Goal: Navigation & Orientation: Find specific page/section

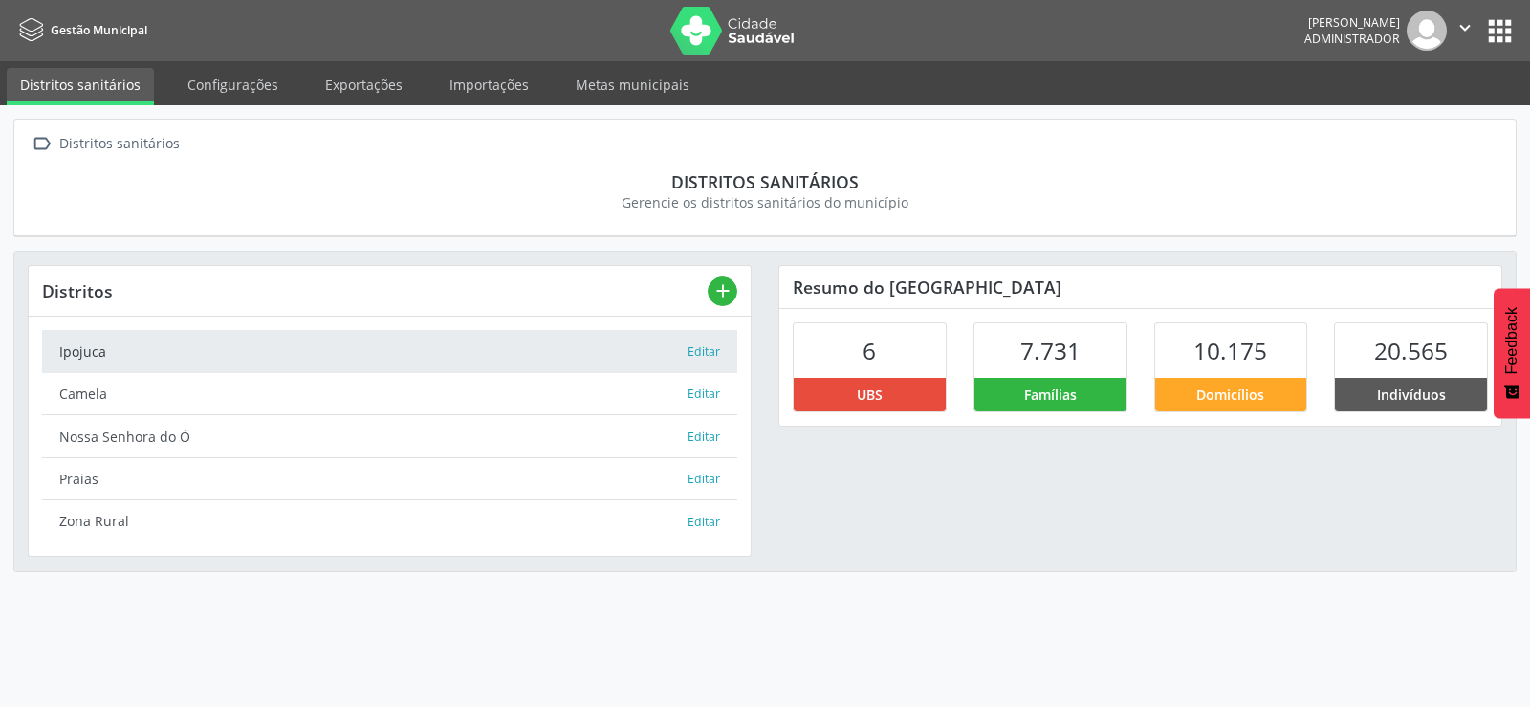
click at [1504, 24] on button "apps" at bounding box center [1499, 30] width 33 height 33
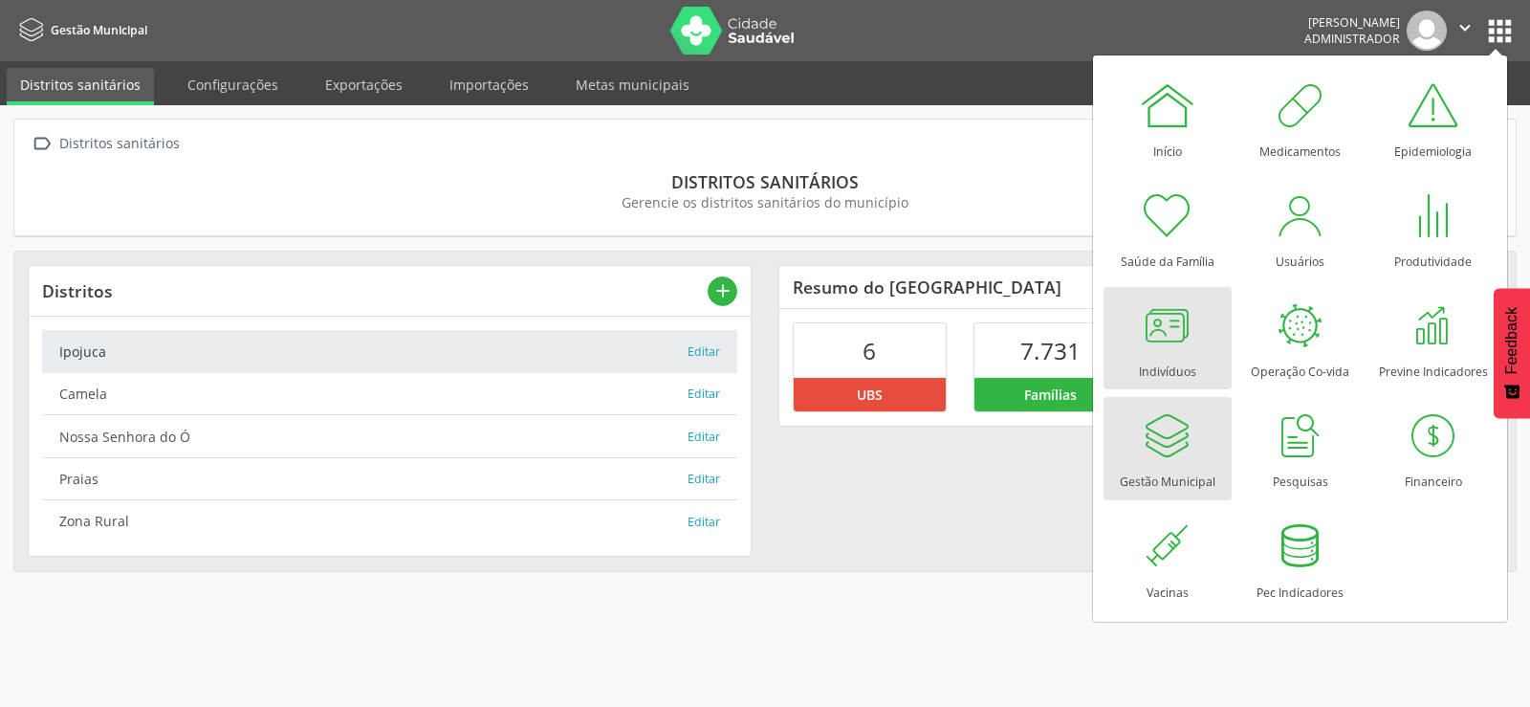
click at [1186, 338] on div at bounding box center [1167, 324] width 57 height 57
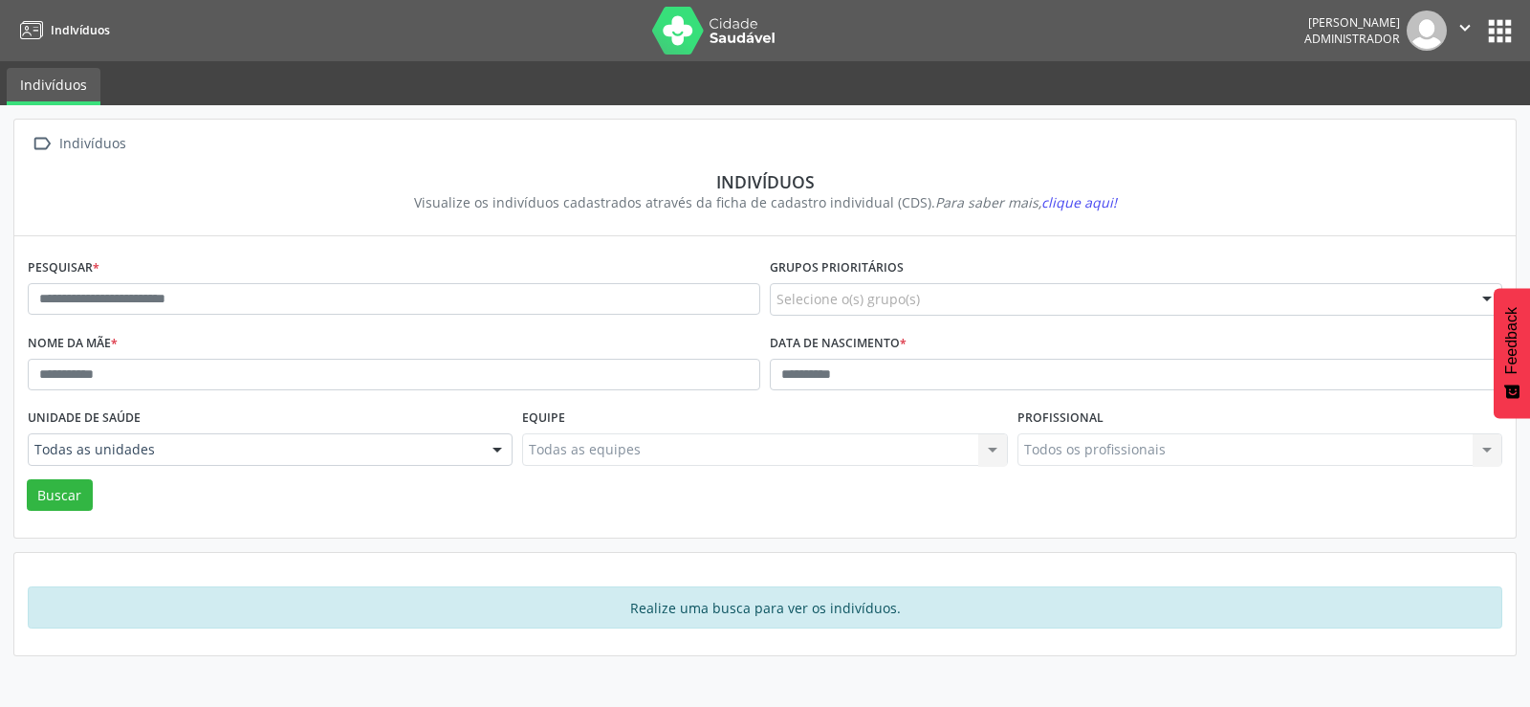
click at [1494, 30] on button "apps" at bounding box center [1499, 30] width 33 height 33
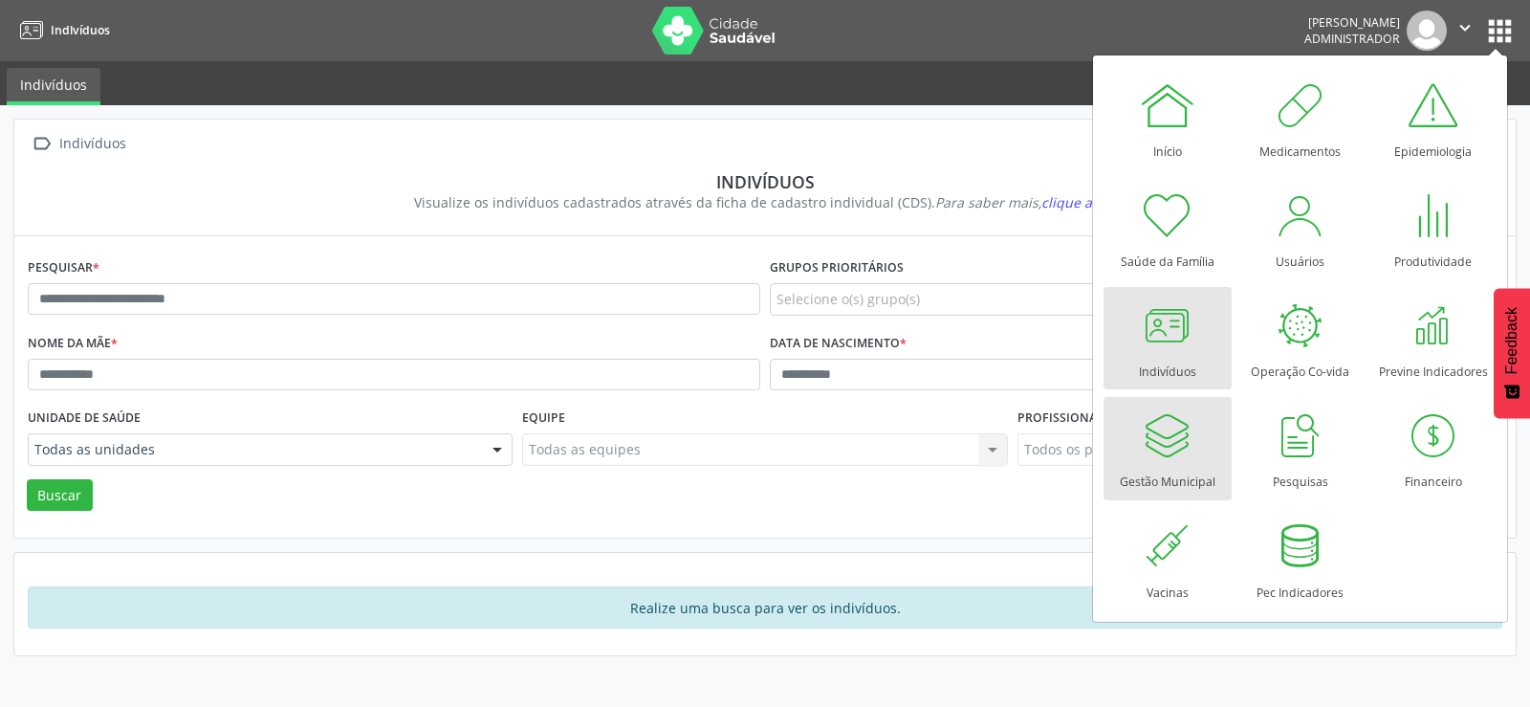
click at [1156, 432] on div at bounding box center [1167, 434] width 57 height 57
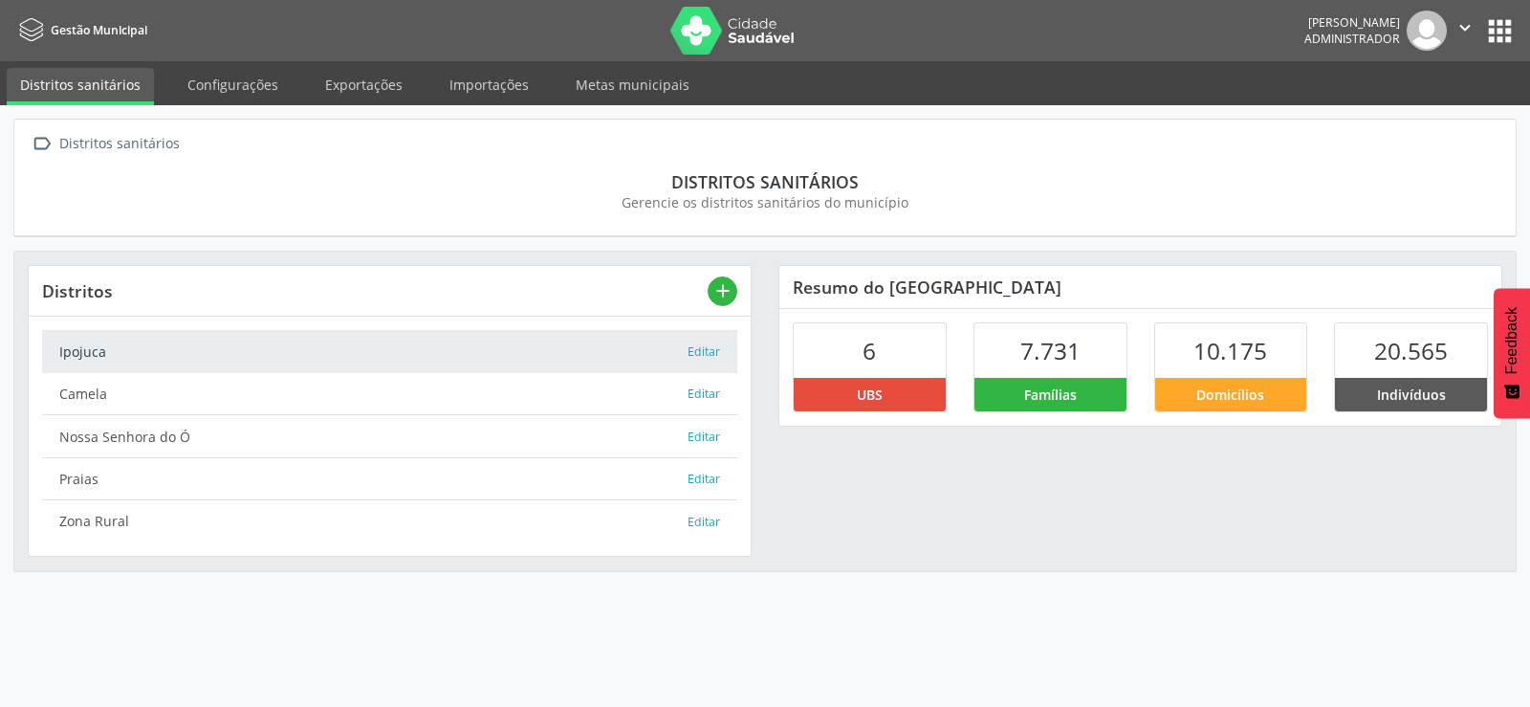
click at [255, 355] on div "Ipojuca" at bounding box center [372, 351] width 627 height 20
click at [1492, 34] on button "apps" at bounding box center [1499, 30] width 33 height 33
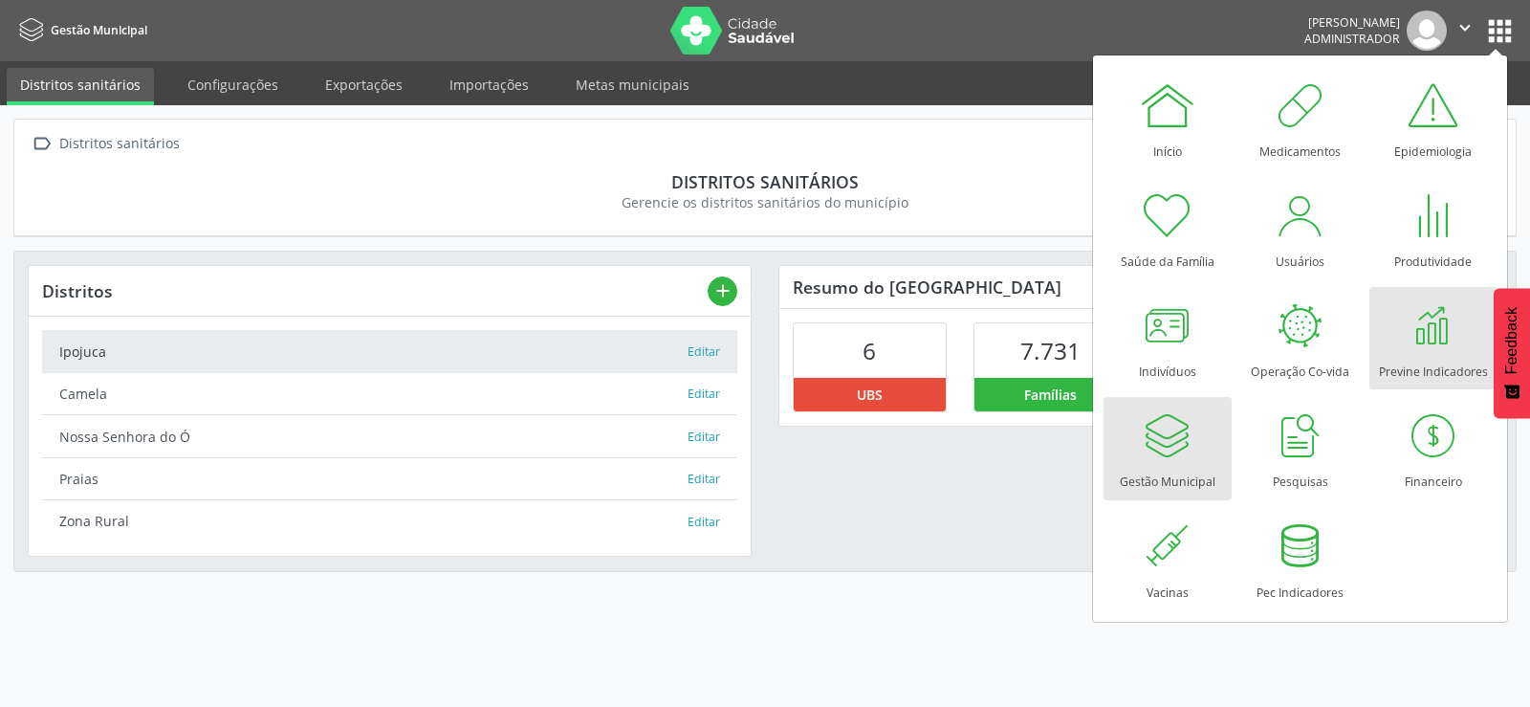
click at [1413, 342] on div at bounding box center [1433, 324] width 57 height 57
